Goal: Task Accomplishment & Management: Use online tool/utility

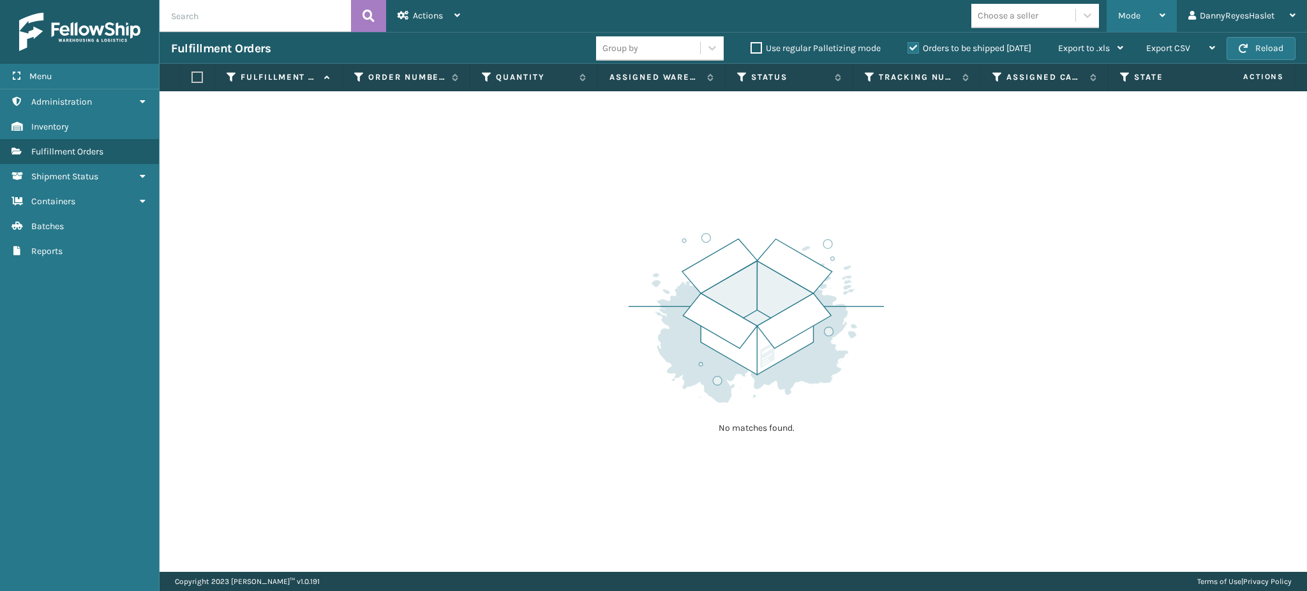
click at [1140, 11] on div "Mode" at bounding box center [1141, 16] width 47 height 32
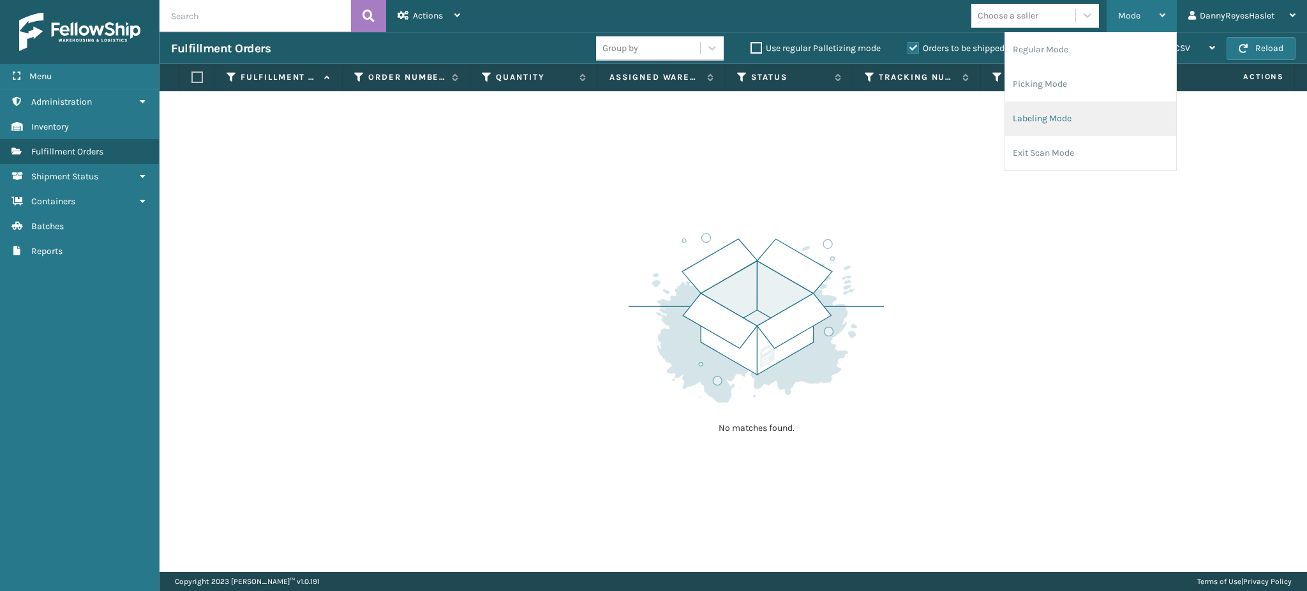
click at [1065, 108] on li "Labeling Mode" at bounding box center [1090, 118] width 171 height 34
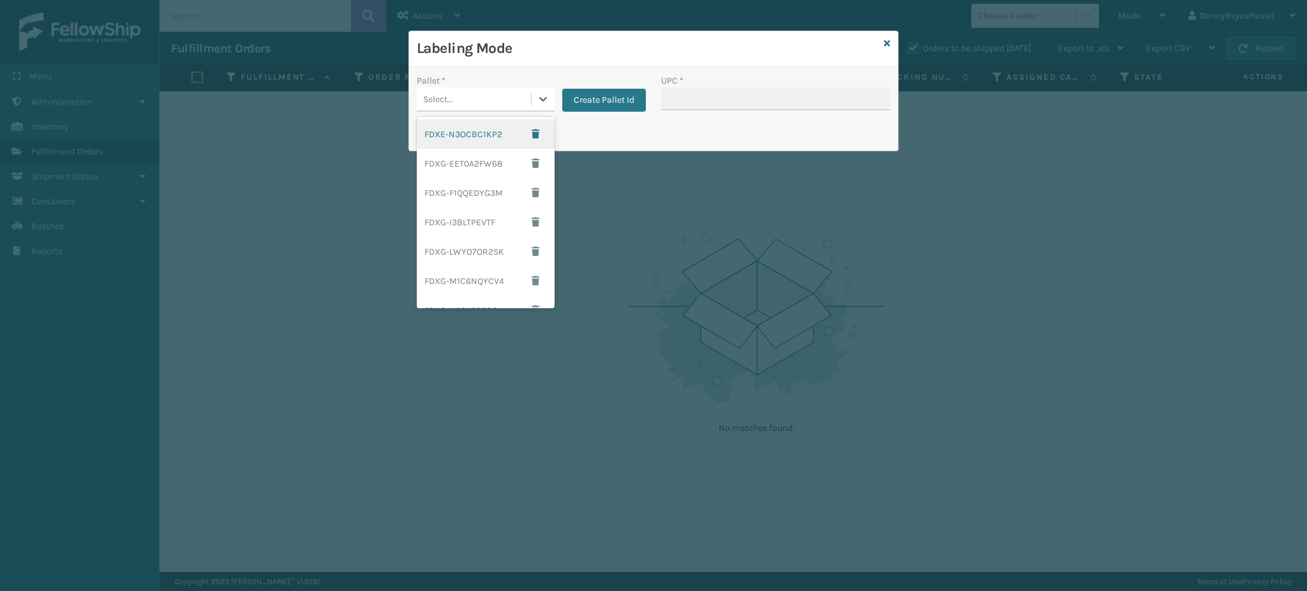
click at [497, 103] on div "Select..." at bounding box center [474, 99] width 114 height 21
click at [488, 167] on div "FDXG-EET0A2FW68" at bounding box center [486, 163] width 138 height 29
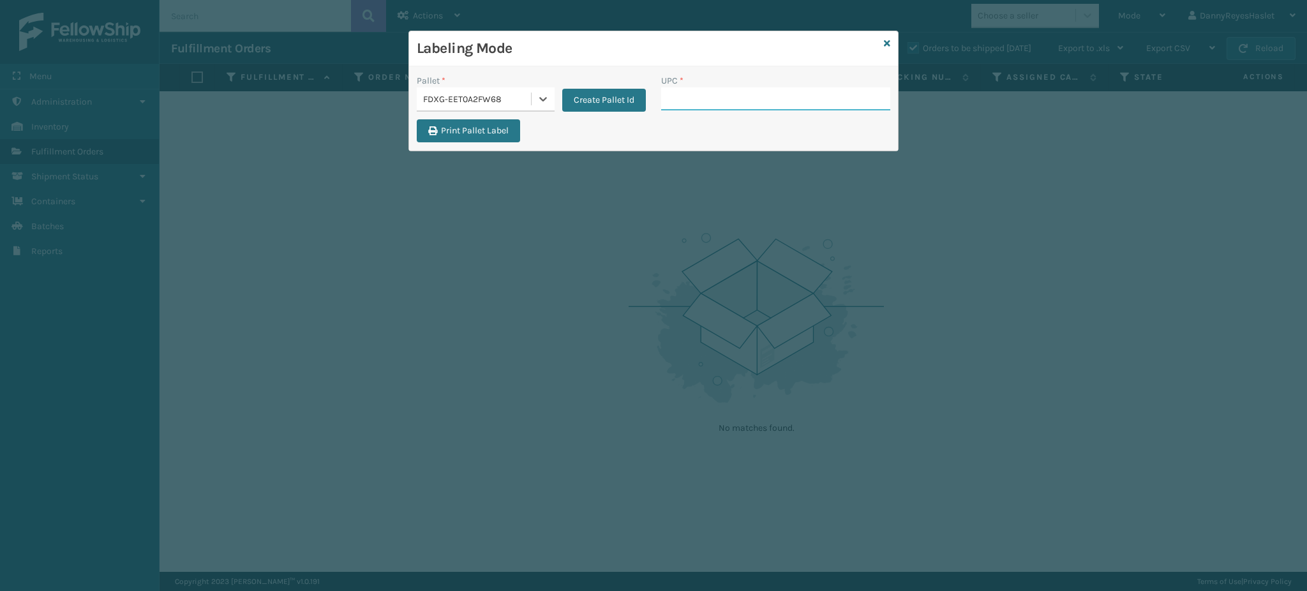
click at [692, 103] on input "UPC *" at bounding box center [775, 98] width 229 height 23
type input "8409851"
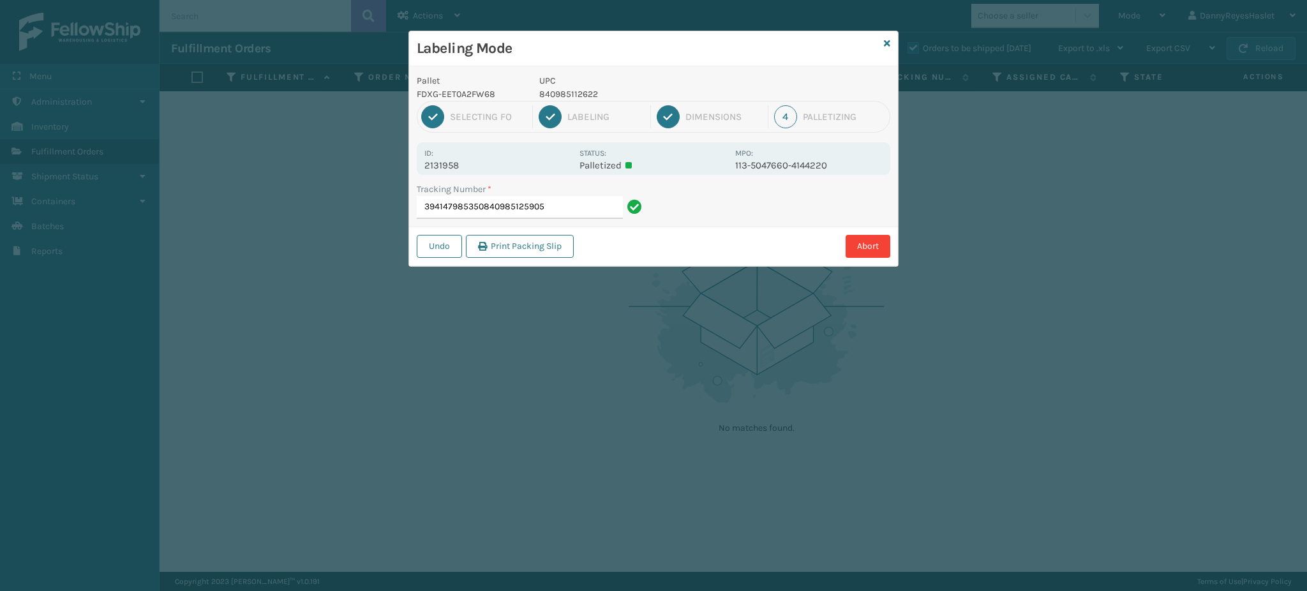
type input "394147985350840985125905"
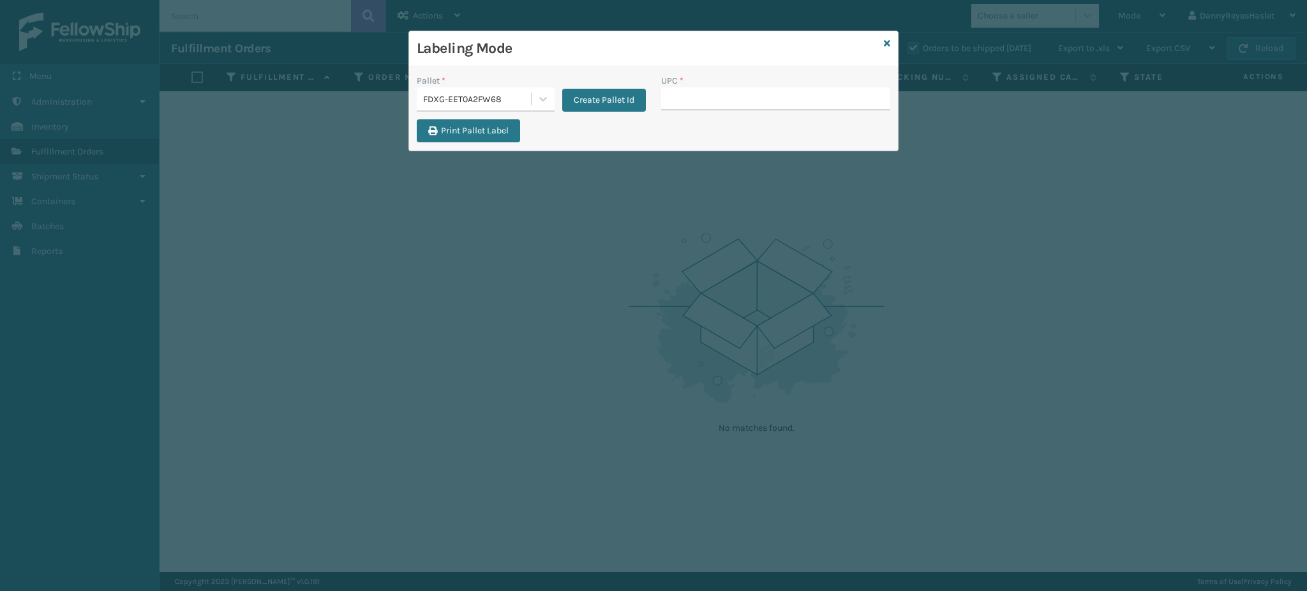
click at [884, 34] on div "Labeling Mode" at bounding box center [653, 48] width 489 height 35
click at [886, 43] on icon at bounding box center [887, 43] width 6 height 9
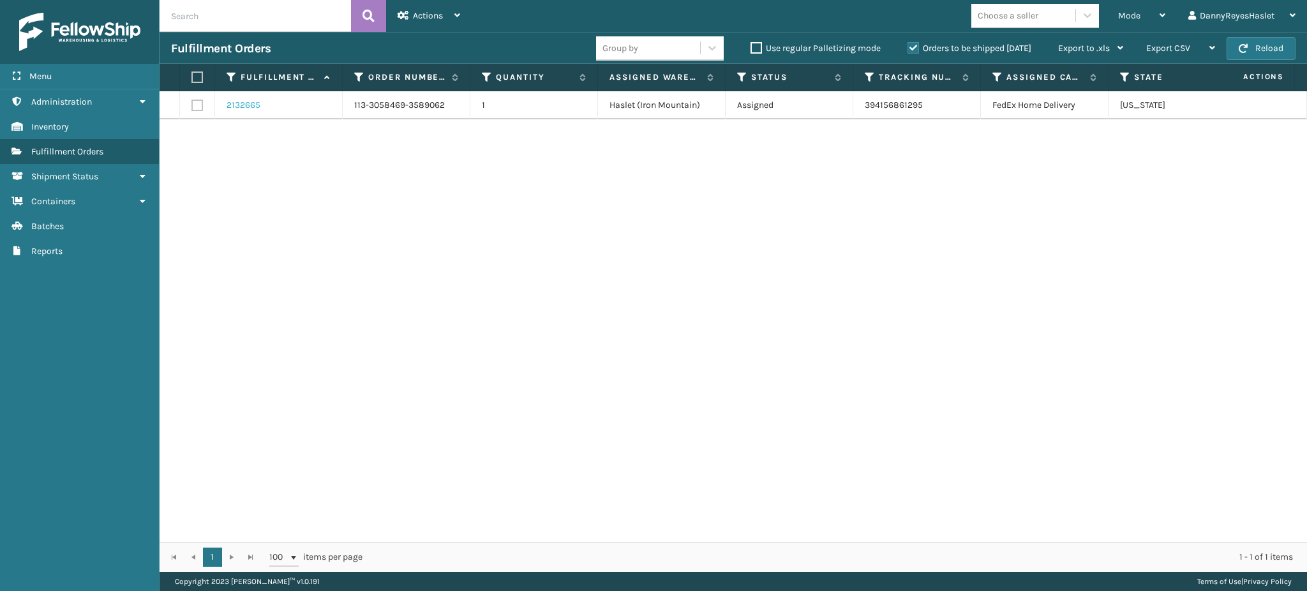
click at [236, 106] on link "2132665" at bounding box center [244, 105] width 34 height 13
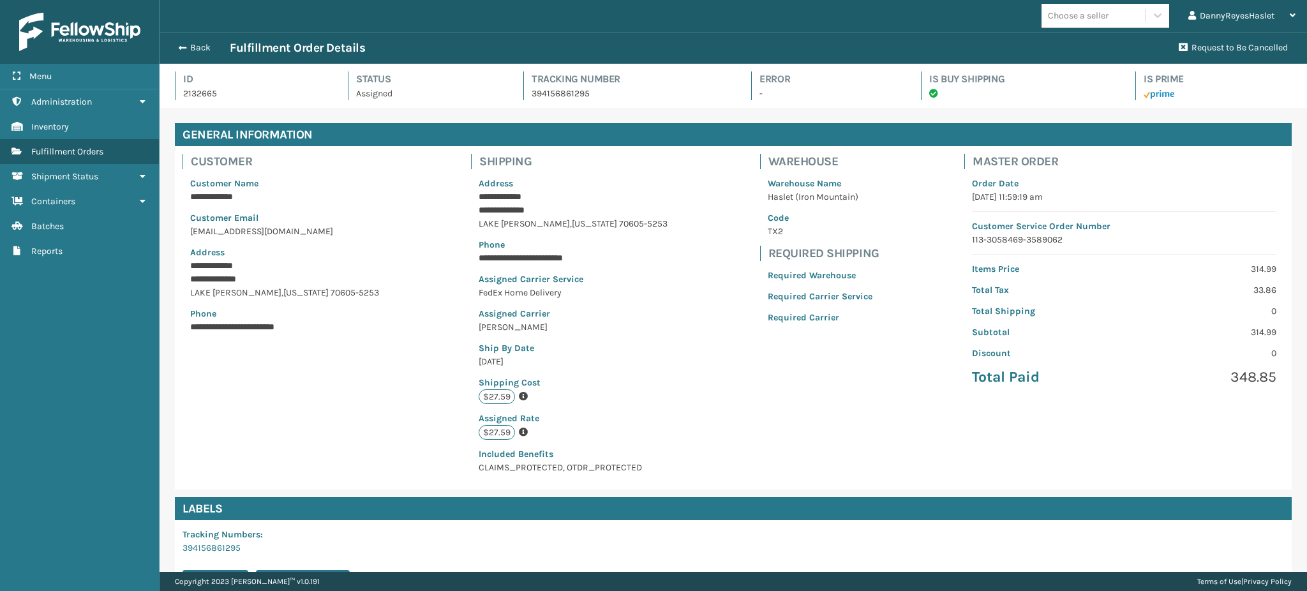
scroll to position [176, 0]
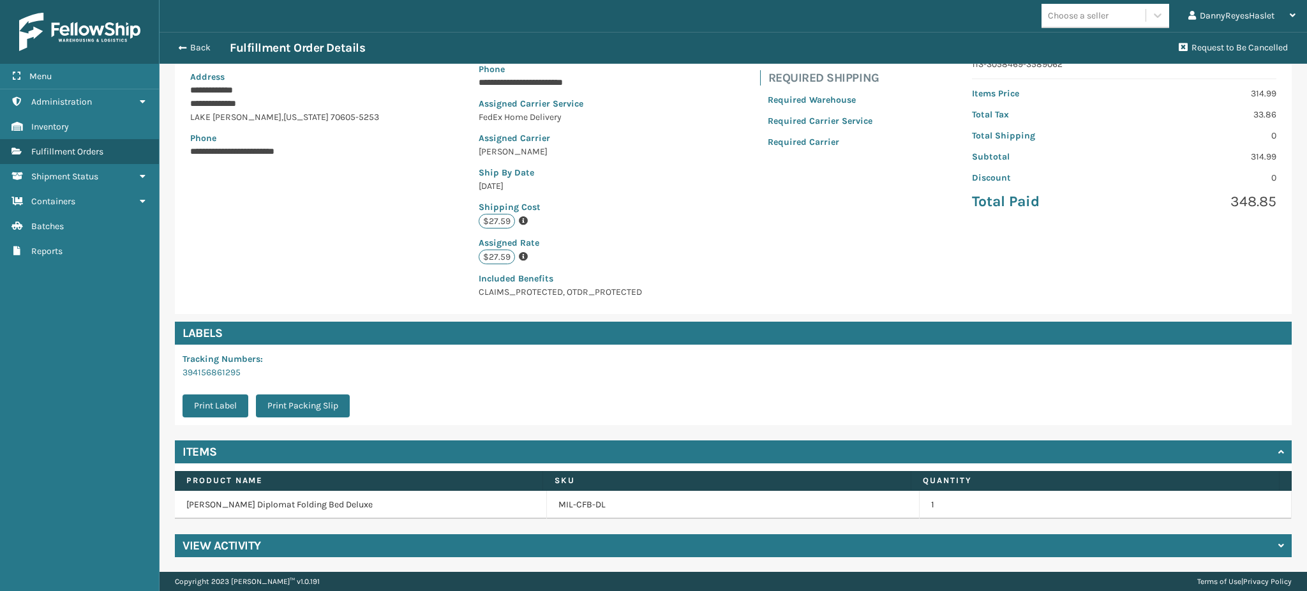
click at [264, 552] on div "View Activity" at bounding box center [733, 545] width 1117 height 23
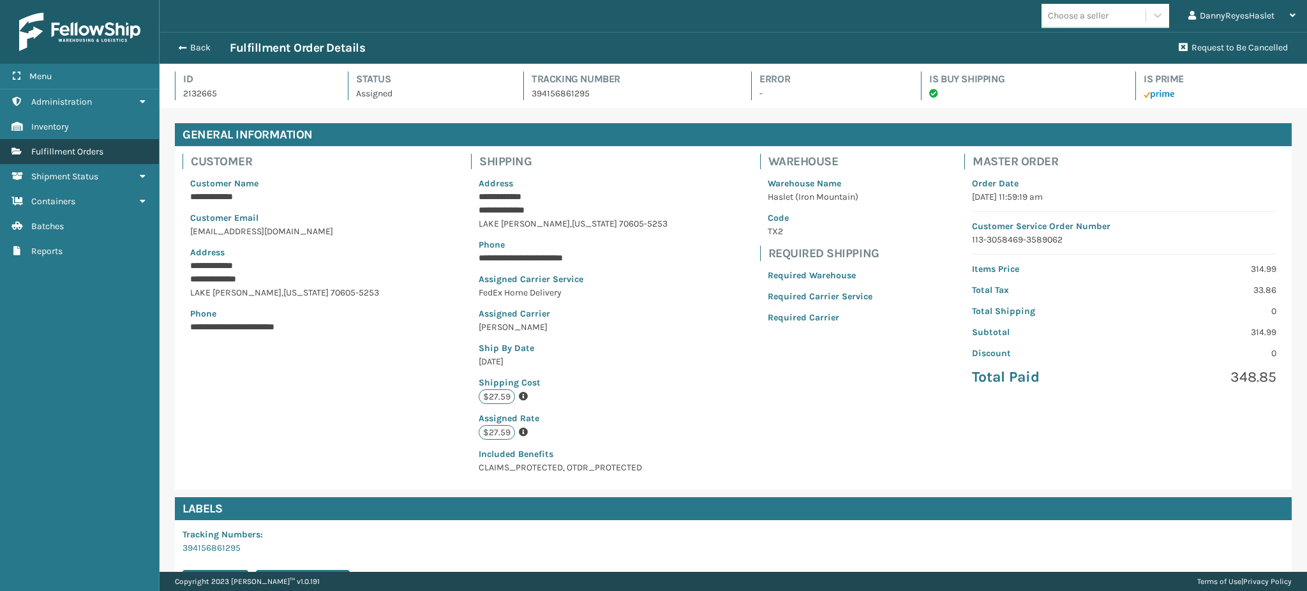
click at [94, 157] on link "Fulfillment Orders" at bounding box center [79, 151] width 159 height 25
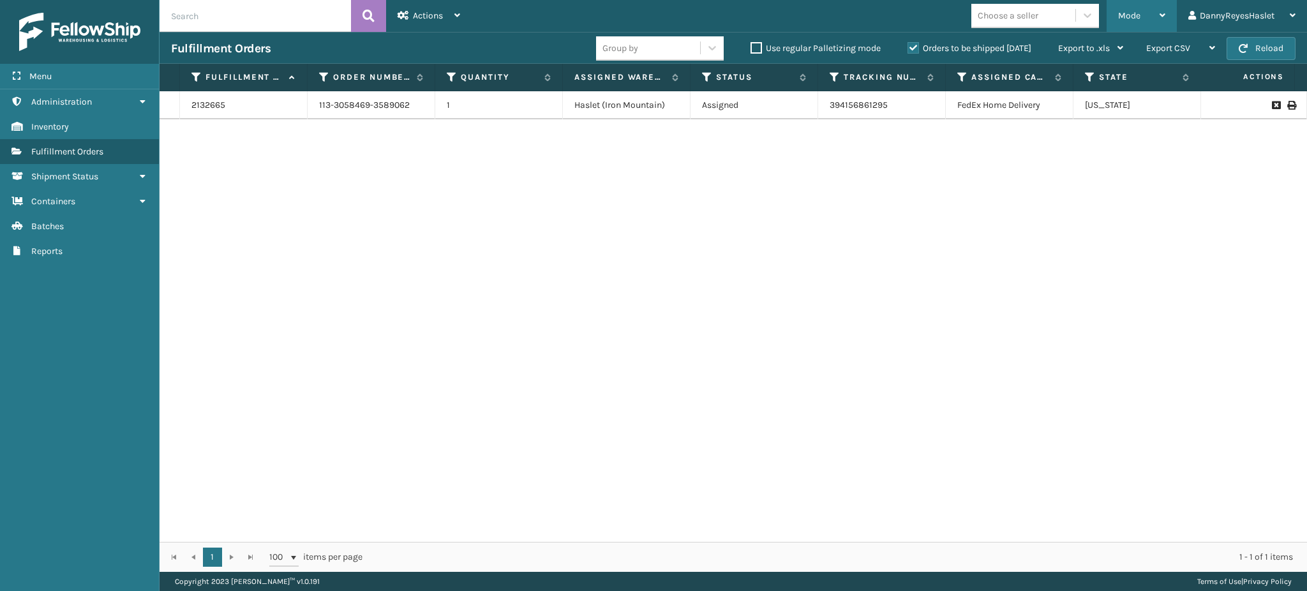
click at [1126, 17] on span "Mode" at bounding box center [1129, 15] width 22 height 11
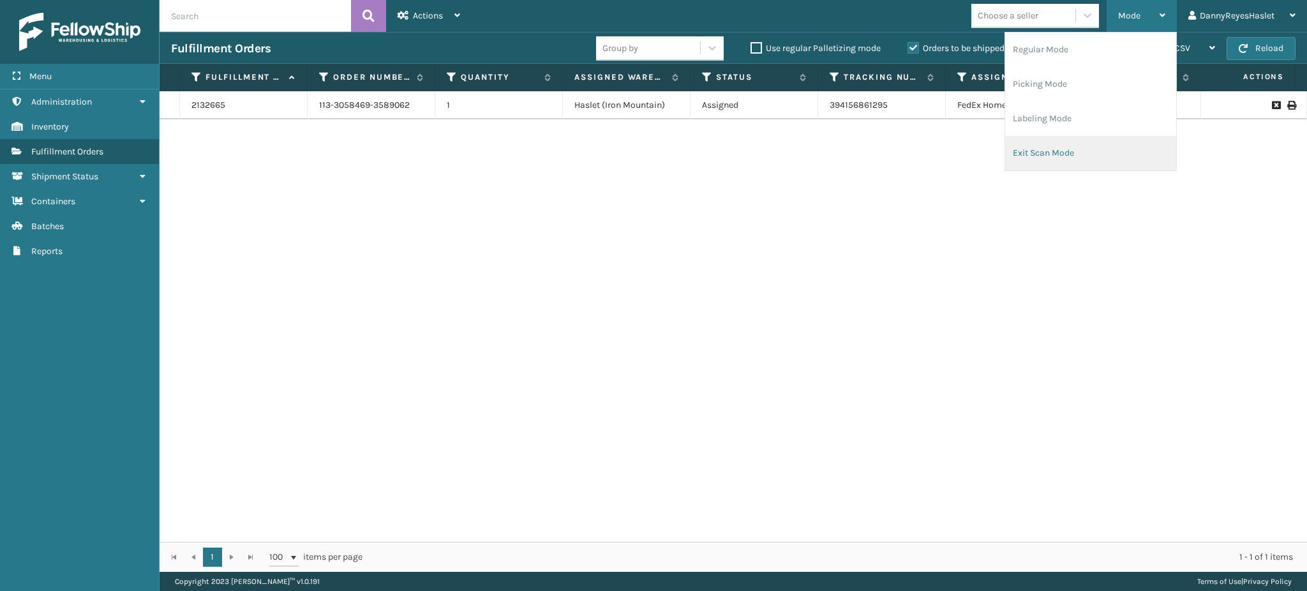
click at [1094, 160] on li "Exit Scan Mode" at bounding box center [1090, 153] width 171 height 34
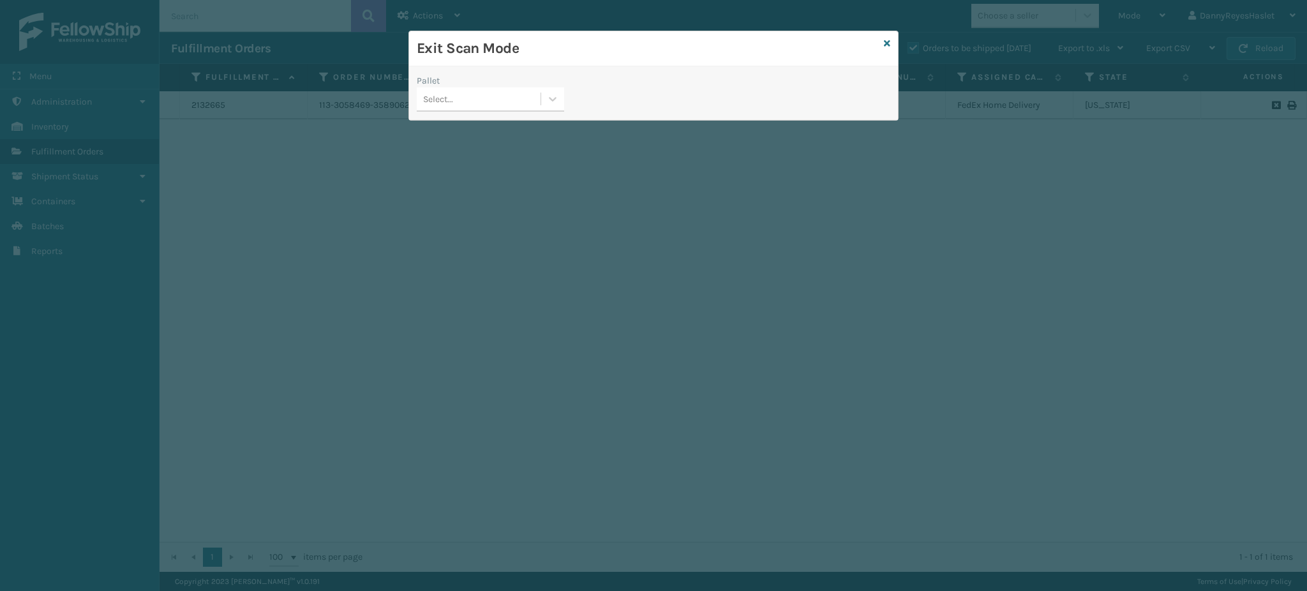
click at [519, 100] on div "Select..." at bounding box center [479, 99] width 124 height 21
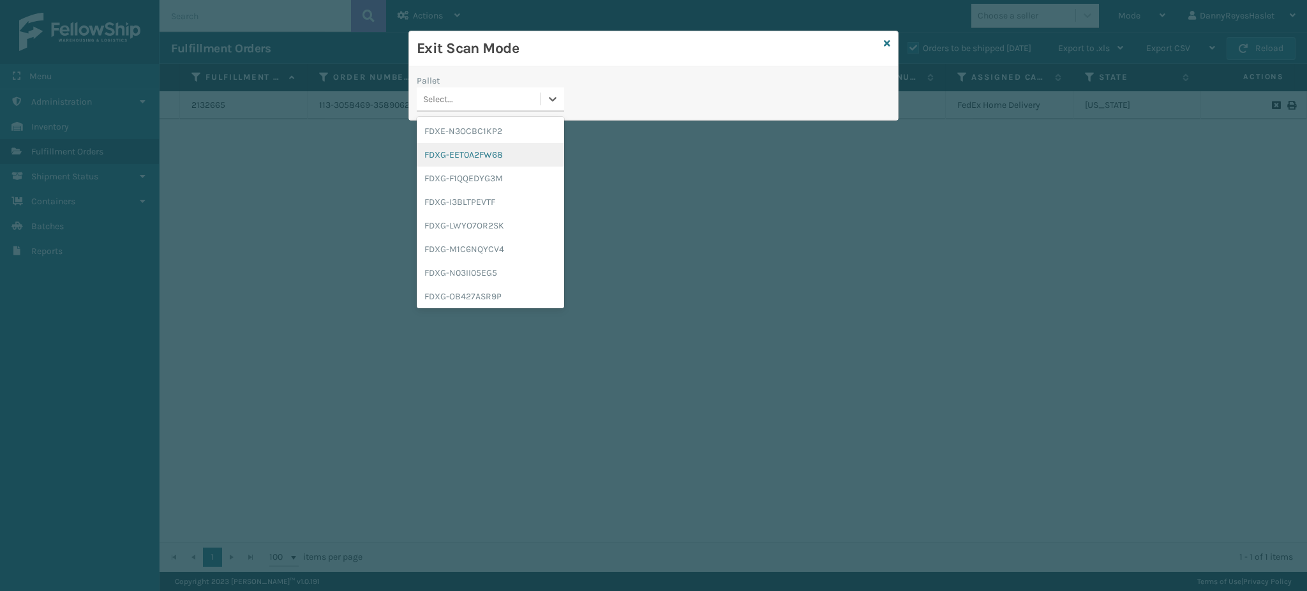
click at [504, 156] on div "FDXG-EET0A2FW68" at bounding box center [490, 155] width 147 height 24
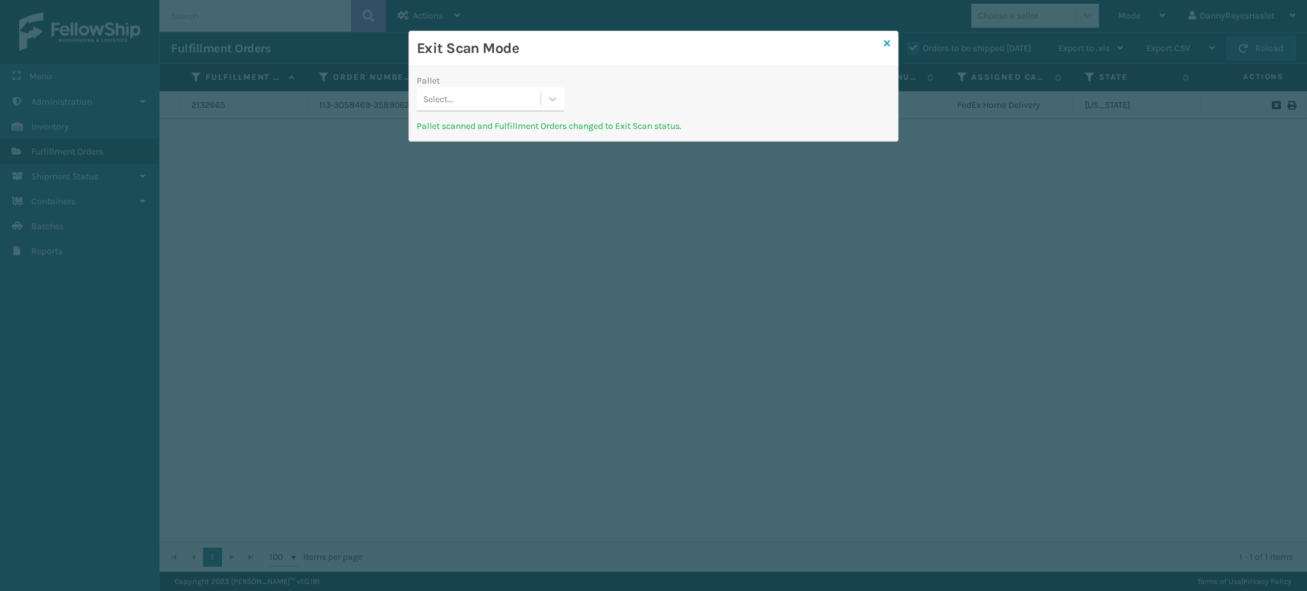
click at [886, 41] on icon at bounding box center [887, 43] width 6 height 9
